Goal: Task Accomplishment & Management: Manage account settings

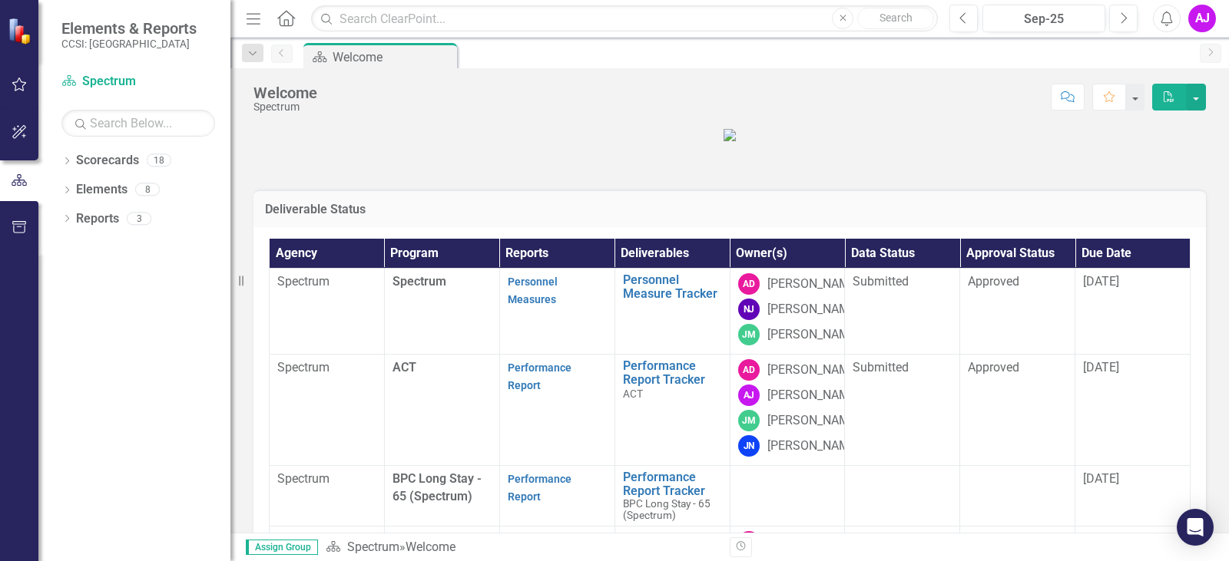
click at [1203, 22] on div "AJ" at bounding box center [1202, 19] width 28 height 28
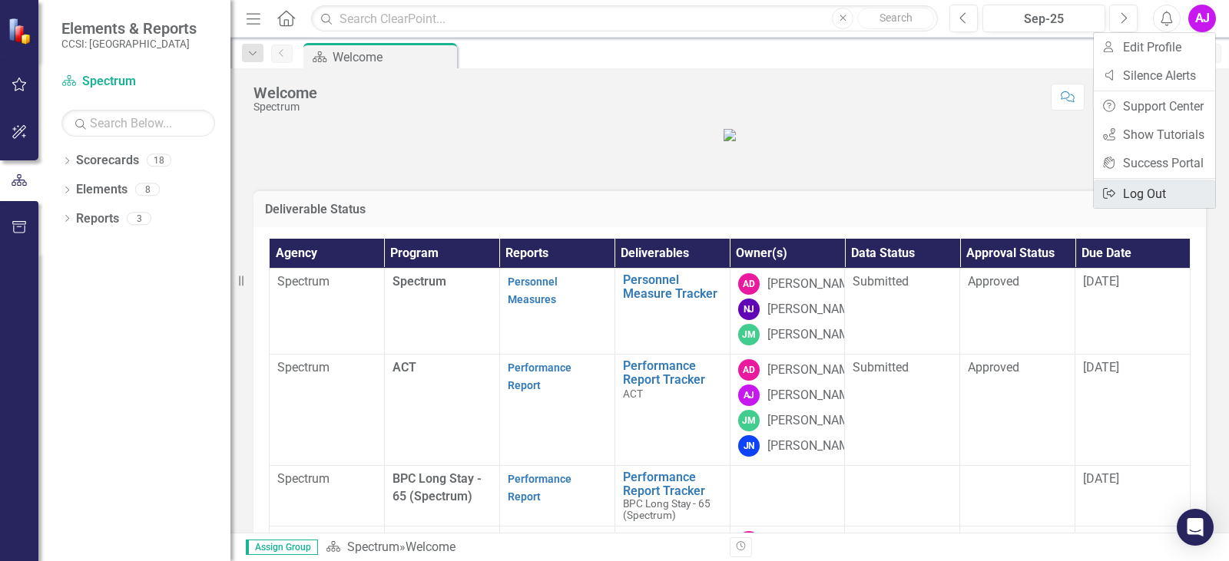
click at [1161, 191] on link "Logout Log Out" at bounding box center [1154, 194] width 121 height 28
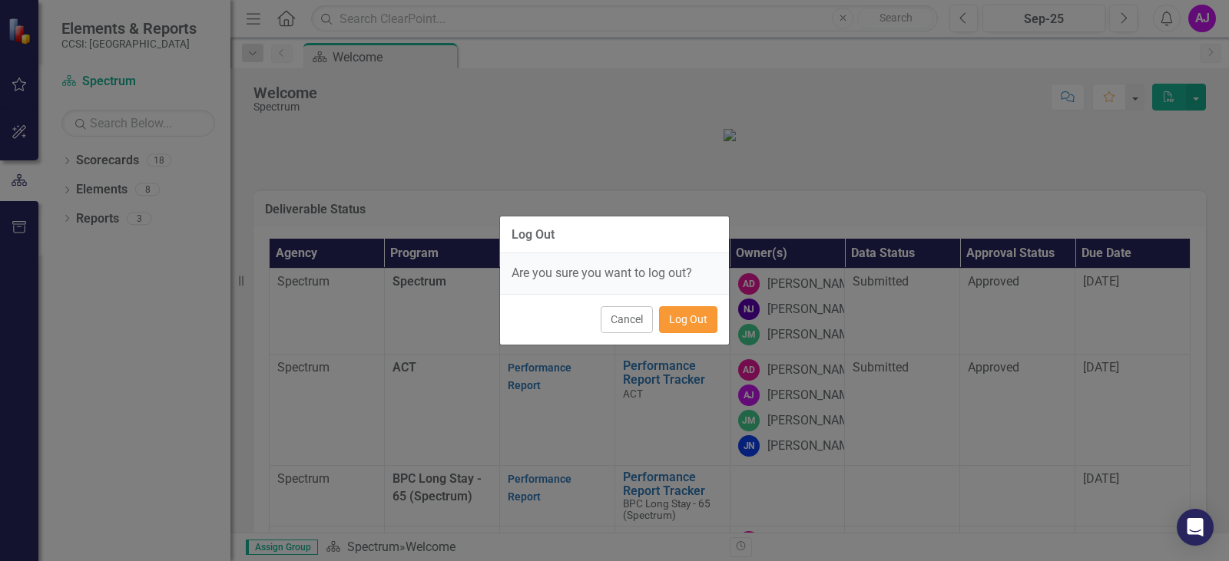
click at [683, 318] on button "Log Out" at bounding box center [688, 319] width 58 height 27
